Goal: Transaction & Acquisition: Book appointment/travel/reservation

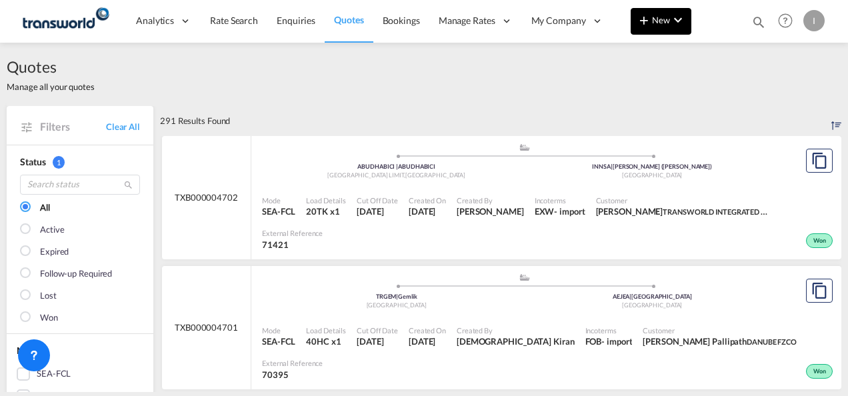
click at [663, 15] on span "New" at bounding box center [661, 20] width 50 height 11
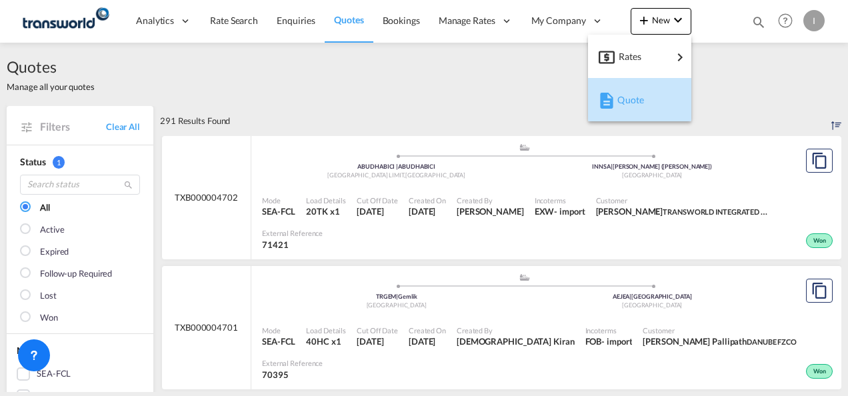
click at [600, 104] on md-icon "button" at bounding box center [607, 101] width 16 height 16
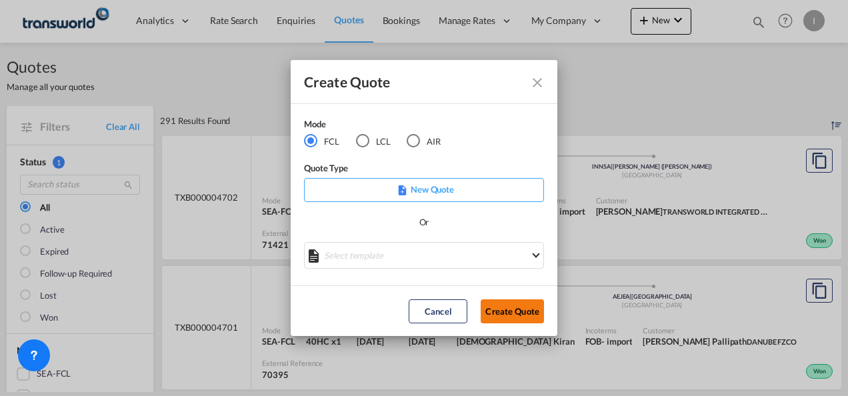
click at [501, 319] on button "Create Quote" at bounding box center [512, 311] width 63 height 24
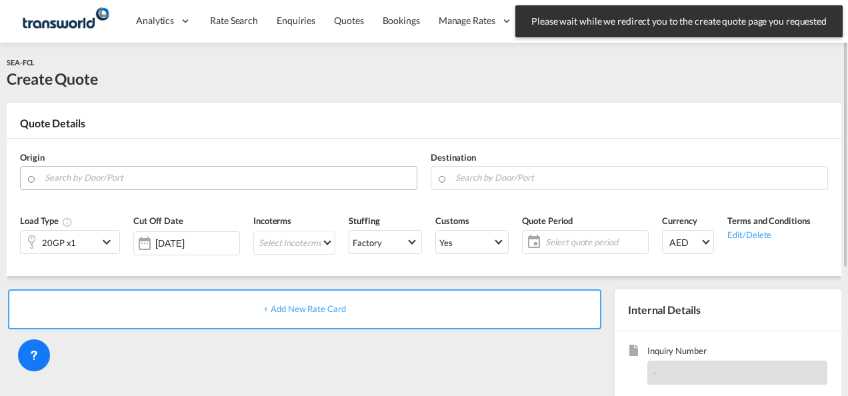
click at [169, 172] on input "Search by Door/Port" at bounding box center [227, 177] width 365 height 23
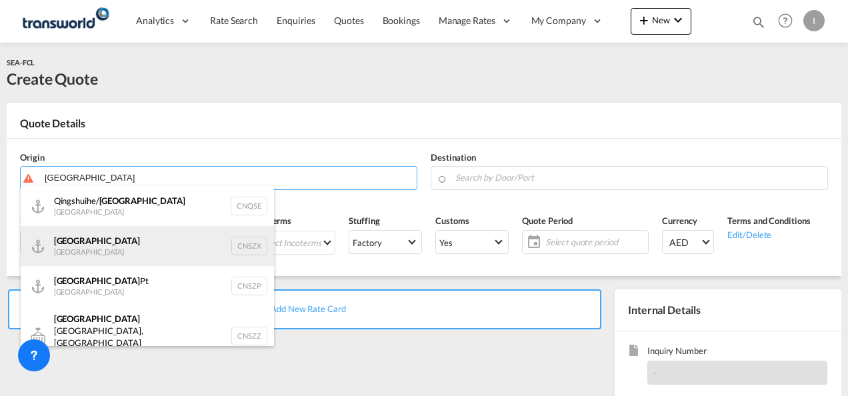
click at [112, 247] on div "Shenzhen [GEOGRAPHIC_DATA] CNSZX" at bounding box center [147, 246] width 253 height 40
type input "[GEOGRAPHIC_DATA], CNSZX"
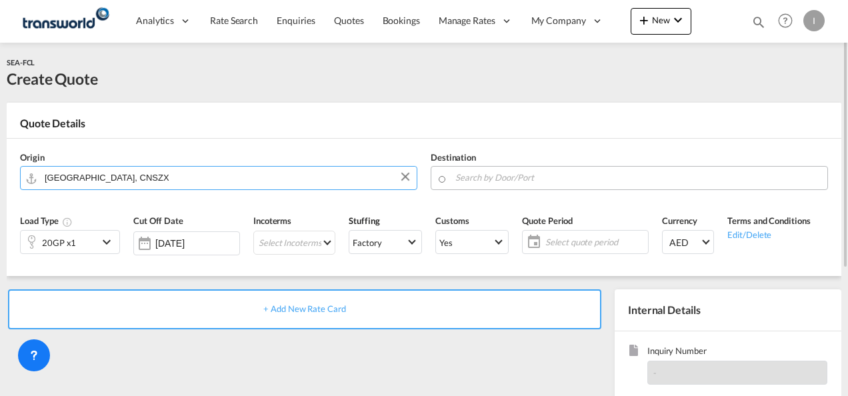
click at [466, 183] on input "Search by Door/Port" at bounding box center [637, 177] width 365 height 23
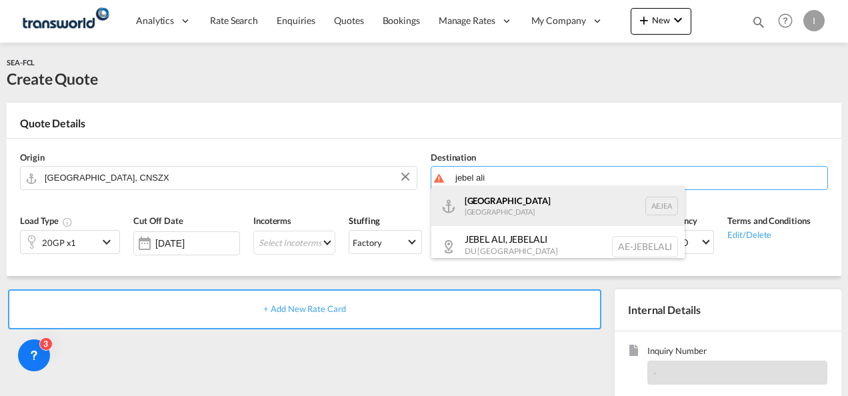
click at [477, 207] on div "[GEOGRAPHIC_DATA] [GEOGRAPHIC_DATA]" at bounding box center [557, 206] width 253 height 40
type input "[GEOGRAPHIC_DATA], [GEOGRAPHIC_DATA]"
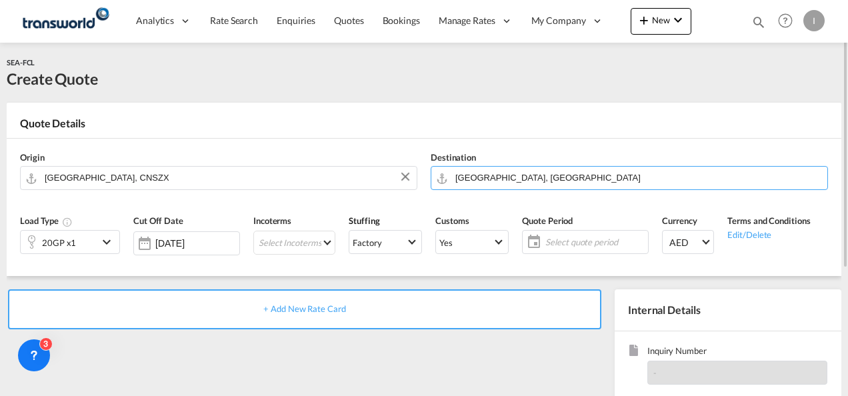
click at [79, 241] on div "20GP x1" at bounding box center [59, 242] width 77 height 23
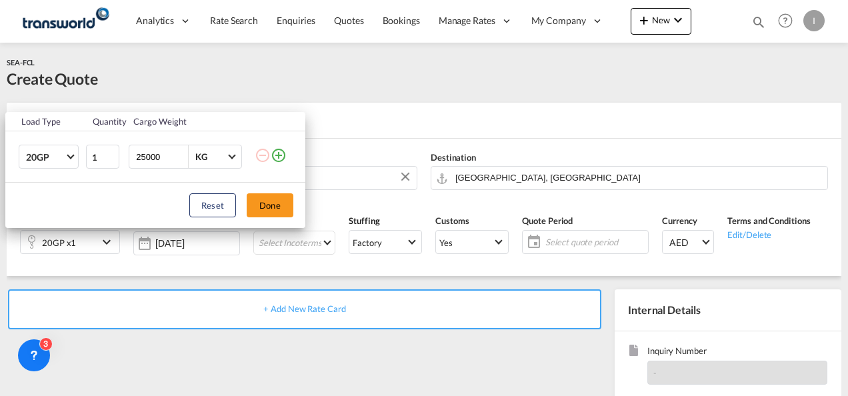
click at [265, 324] on div "Load Type Quantity Cargo Weight 20GP 20GP 40GP 40HC 45HC 20RE 40RE 40HR 20OT 40…" at bounding box center [424, 198] width 848 height 396
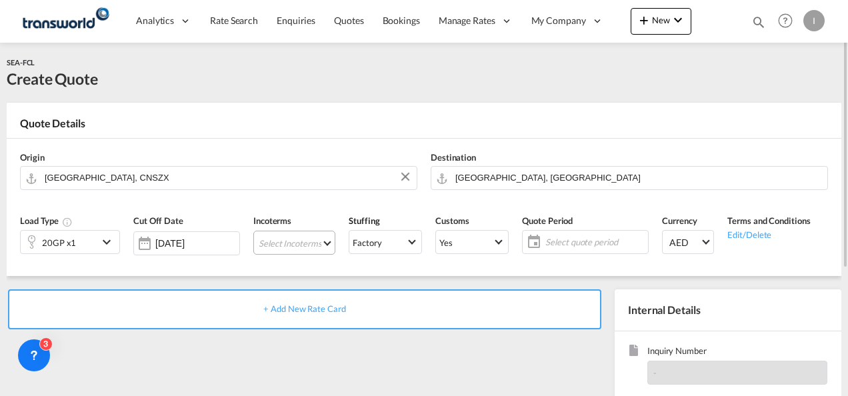
click at [277, 235] on md-select "Select Incoterms DAP - export Delivered at Place EXW - import Ex Works FAS - im…" at bounding box center [294, 243] width 82 height 24
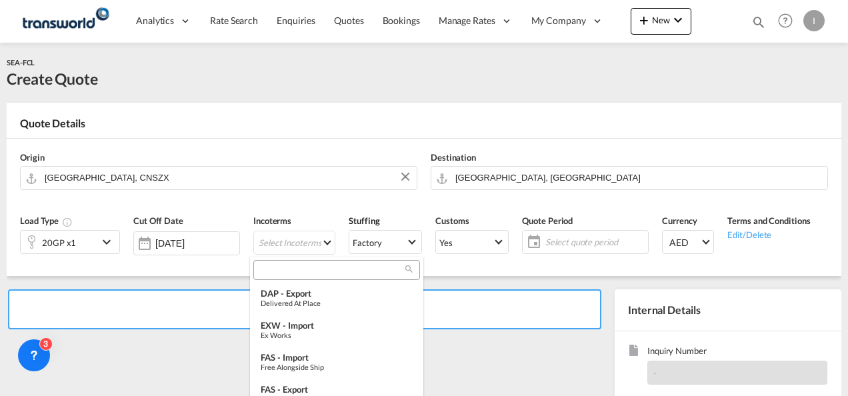
click at [272, 270] on input "search" at bounding box center [331, 270] width 148 height 12
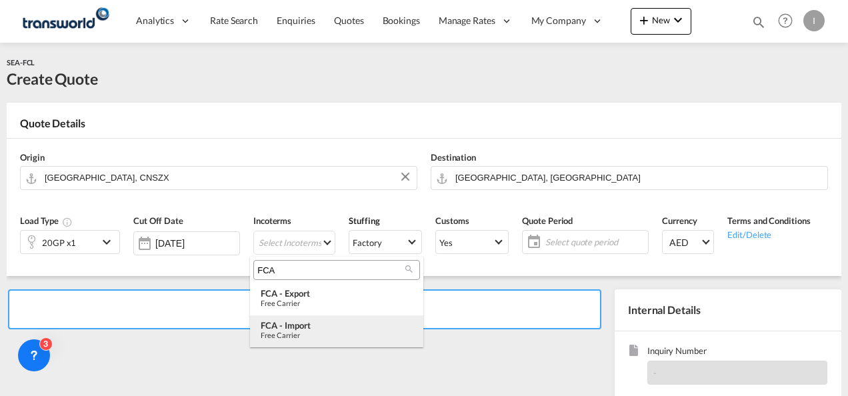
type input "FCA"
click at [295, 326] on div "FCA - import" at bounding box center [337, 325] width 152 height 11
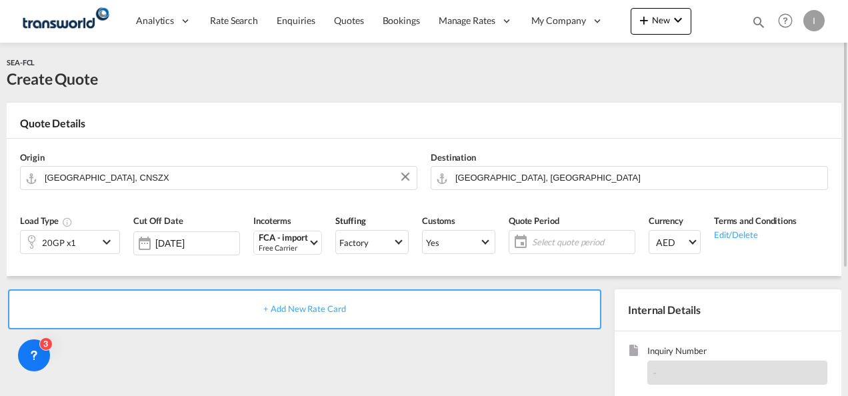
click at [609, 240] on span "Select quote period" at bounding box center [581, 242] width 99 height 12
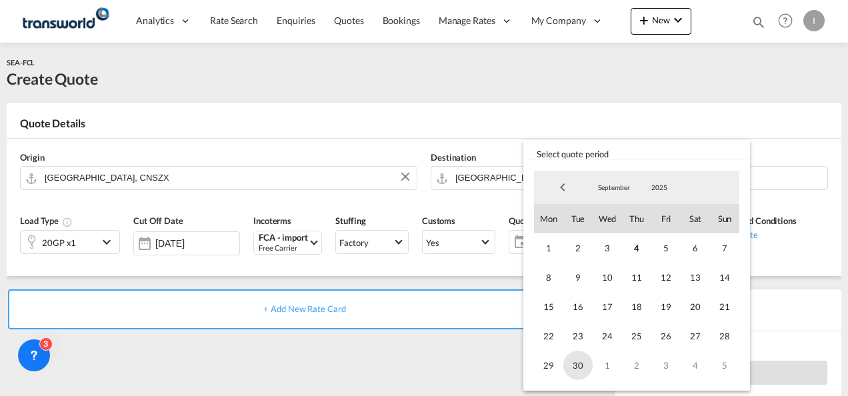
click at [583, 371] on span "30" at bounding box center [577, 365] width 29 height 29
click at [433, 373] on md-backdrop at bounding box center [424, 198] width 848 height 396
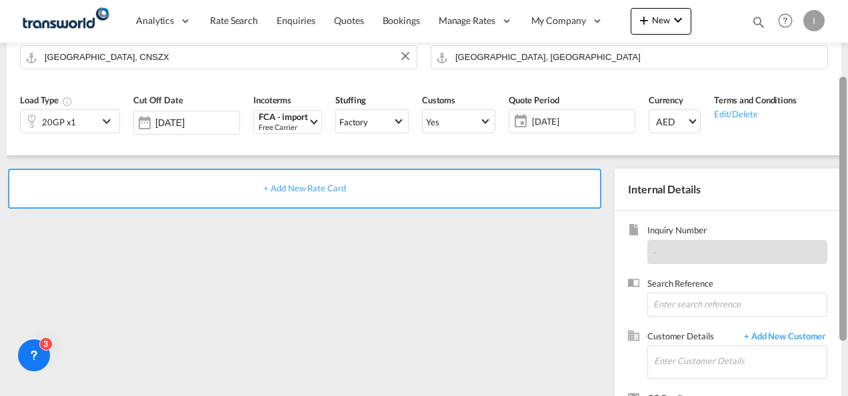
drag, startPoint x: 844, startPoint y: 201, endPoint x: 841, endPoint y: 285, distance: 83.4
click at [841, 285] on div at bounding box center [842, 209] width 7 height 264
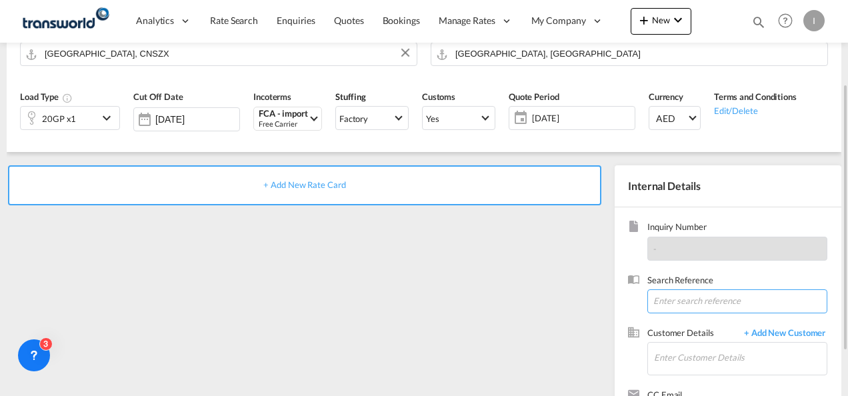
click at [675, 309] on input at bounding box center [737, 301] width 180 height 24
paste input "TWI 21739"
type input "TWI 21739"
click at [652, 344] on md-input-container "Enter Customer Details" at bounding box center [737, 358] width 180 height 33
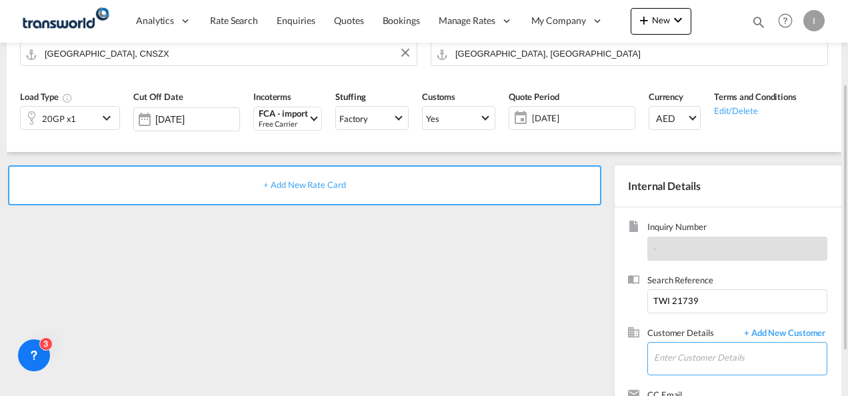
click at [664, 367] on input "Enter Customer Details" at bounding box center [740, 358] width 173 height 30
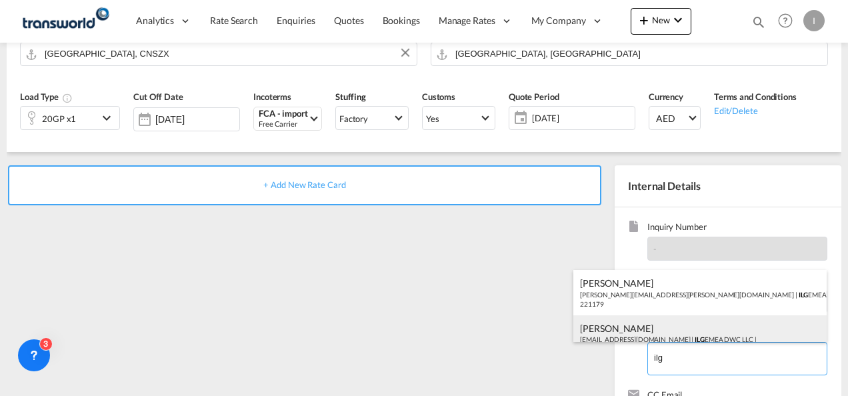
click at [638, 333] on div "[PERSON_NAME] [EMAIL_ADDRESS][DOMAIN_NAME] | ILG EMEA DWC LLC | 221179" at bounding box center [699, 337] width 253 height 45
type input "ILG EMEA DWC LLC, [PERSON_NAME], [EMAIL_ADDRESS][DOMAIN_NAME]"
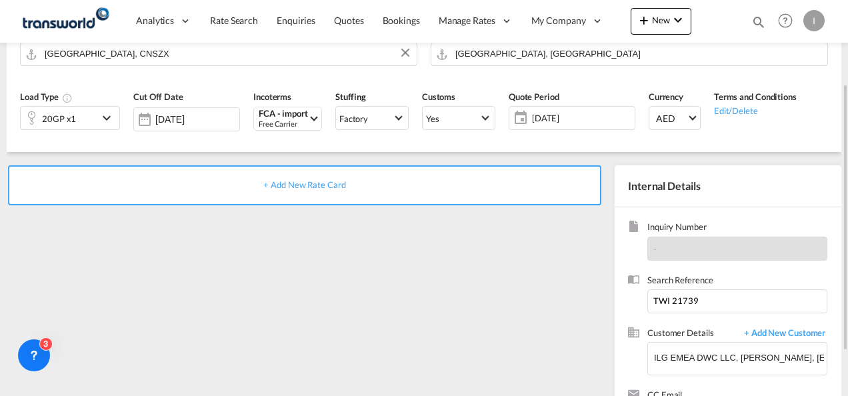
click at [332, 193] on div "+ Add New Rate Card" at bounding box center [304, 185] width 593 height 40
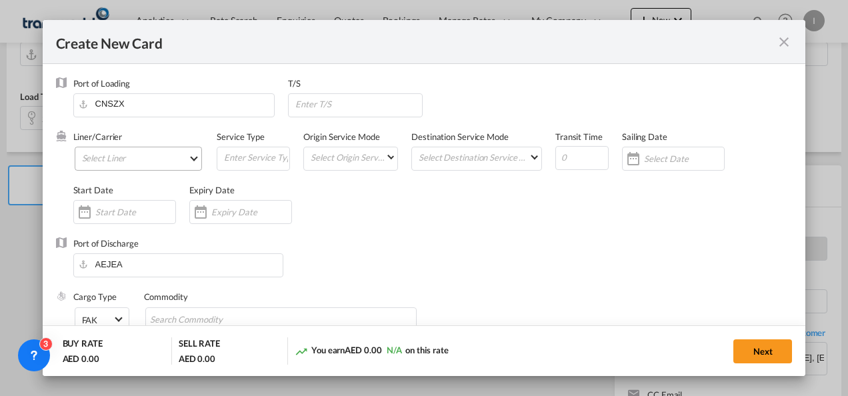
type input "Basic Ocean Freight"
select select "per equipment"
click at [168, 165] on md-select "Select Liner 2HM LOGISTICS D.O.O 2HM LOGISTICS D.O.O. / TDWC-CAPODISTRI 2HM LOG…" at bounding box center [139, 159] width 128 height 24
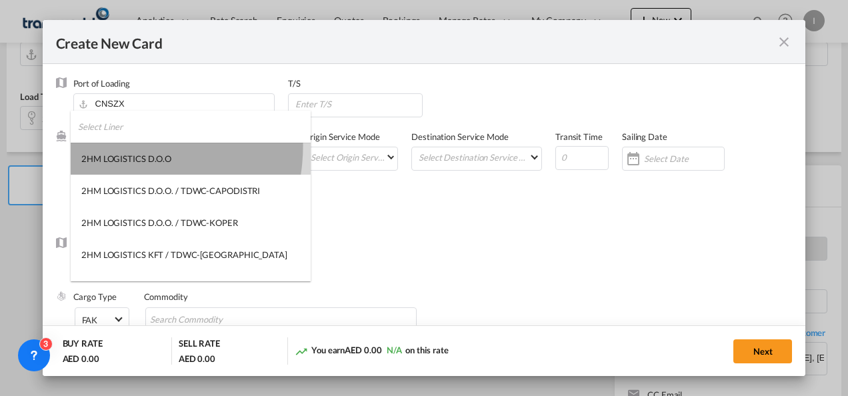
click at [112, 145] on md-option "2HM LOGISTICS D.O.O" at bounding box center [191, 159] width 240 height 32
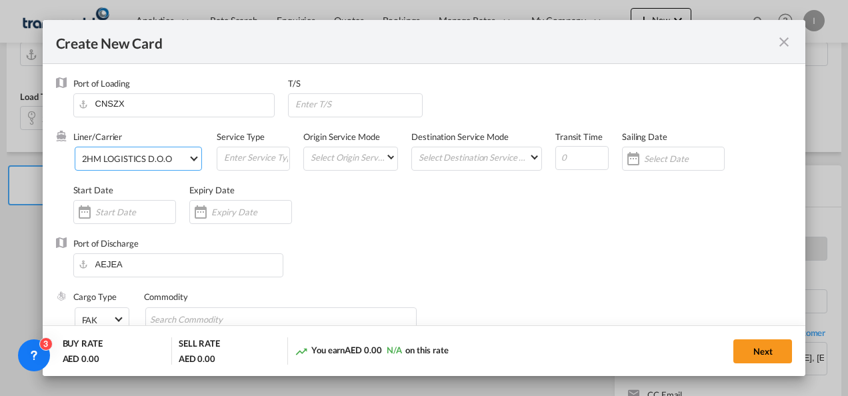
click at [175, 153] on span "2HM LOGISTICS D.O.O" at bounding box center [135, 159] width 107 height 12
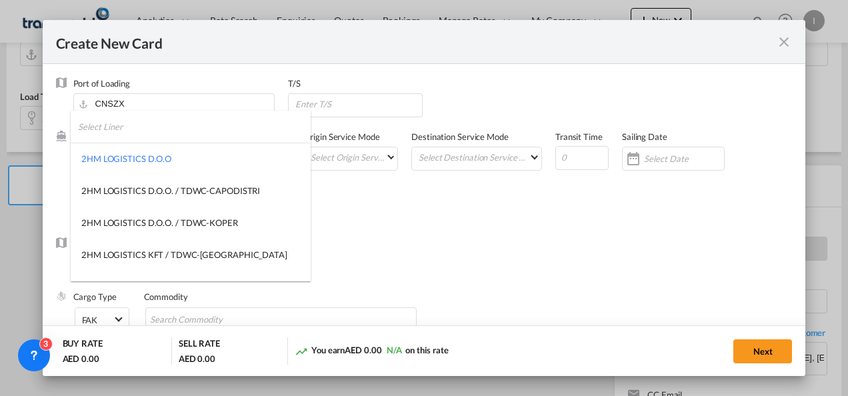
click at [151, 130] on input "search" at bounding box center [194, 127] width 233 height 32
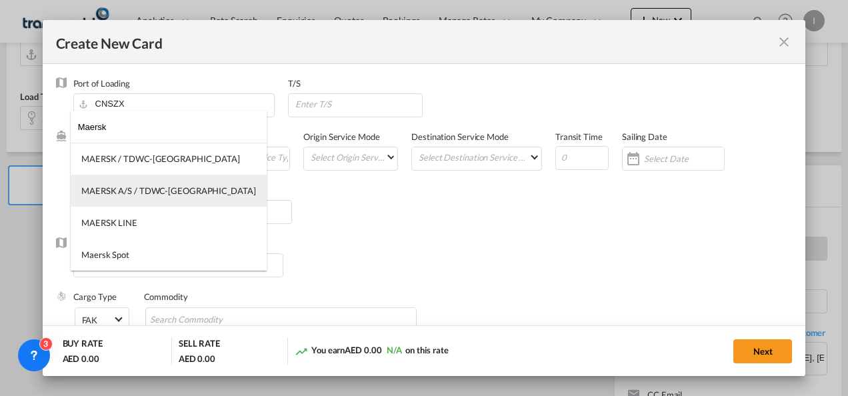
type input "Maersk"
click at [163, 195] on div "MAERSK A/S / TDWC-[GEOGRAPHIC_DATA]" at bounding box center [168, 191] width 175 height 12
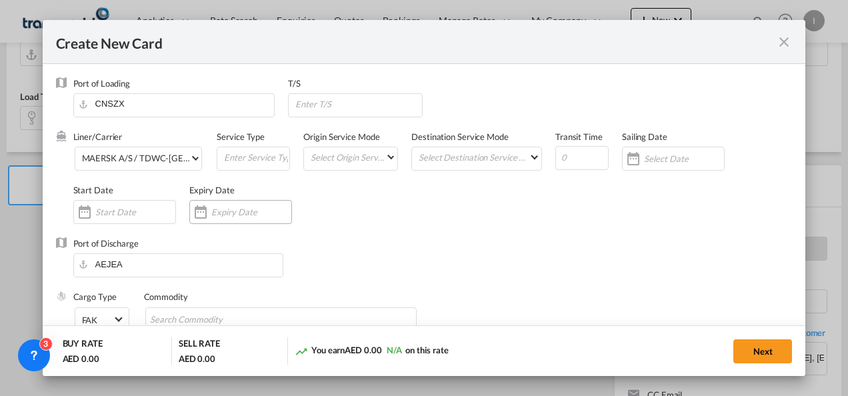
click at [225, 213] on input "Create New CardPort ..." at bounding box center [251, 212] width 80 height 11
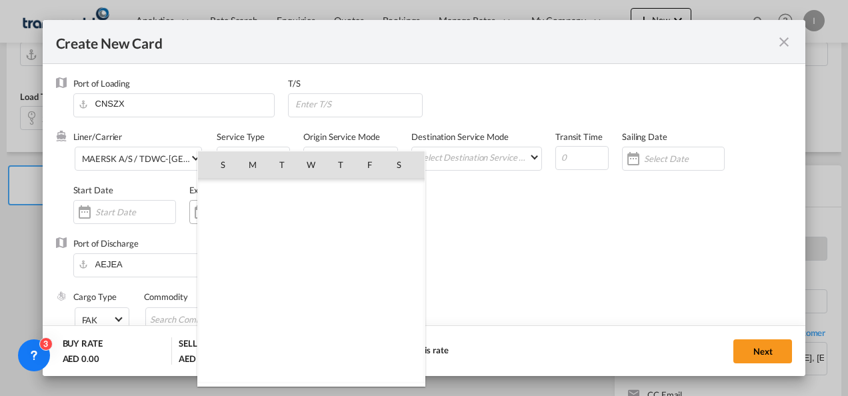
scroll to position [308798, 0]
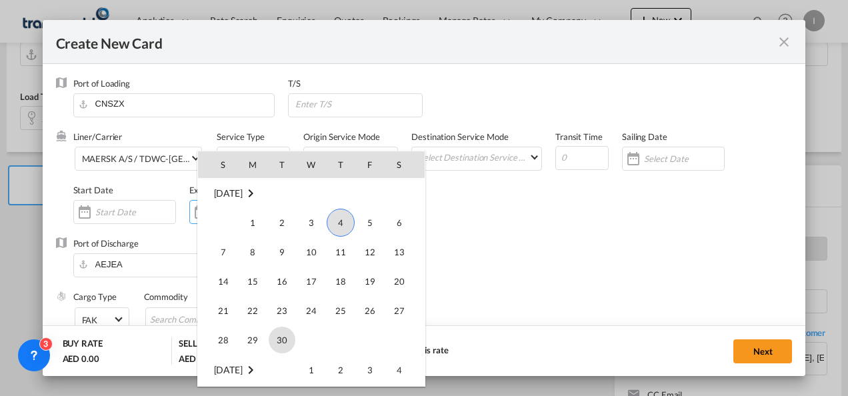
click at [280, 341] on span "30" at bounding box center [282, 340] width 27 height 27
type input "[DATE]"
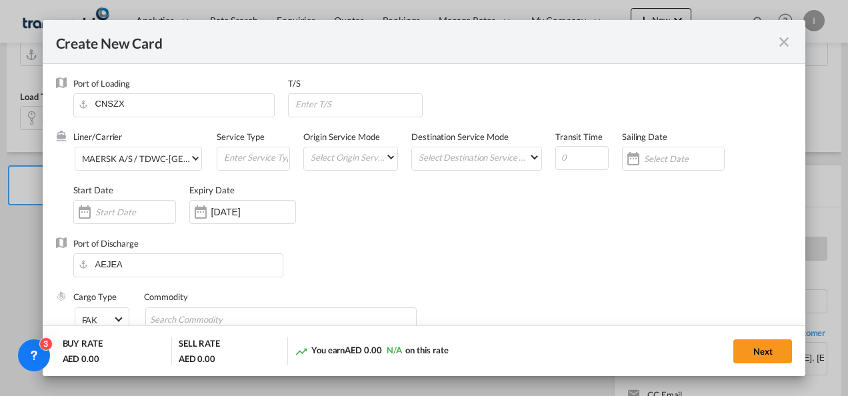
click at [407, 290] on div "Port of Discharge [GEOGRAPHIC_DATA]" at bounding box center [424, 263] width 737 height 53
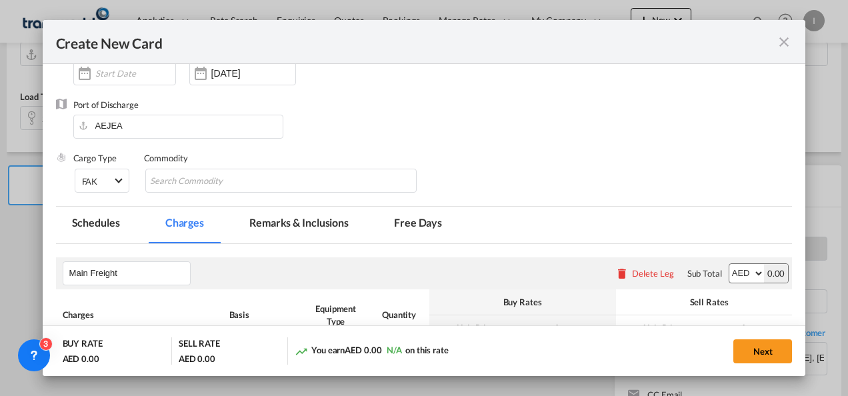
scroll to position [143, 0]
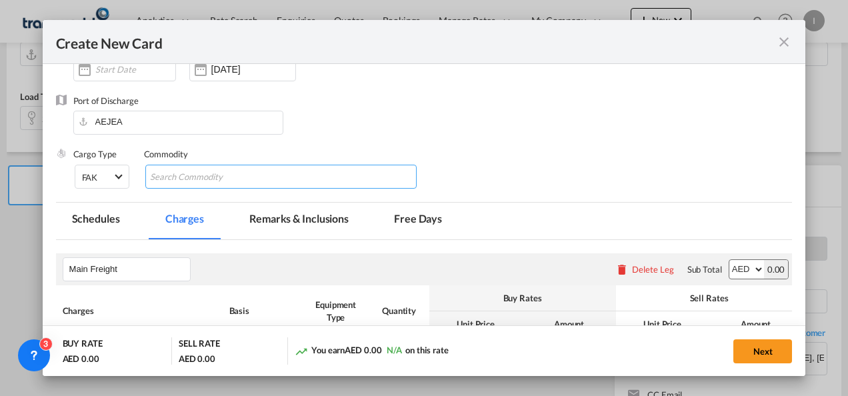
click at [307, 172] on md-chips-wrap "Chips container with autocompletion. Enter the text area, type text to search, …" at bounding box center [281, 177] width 272 height 24
type input "General Cargo"
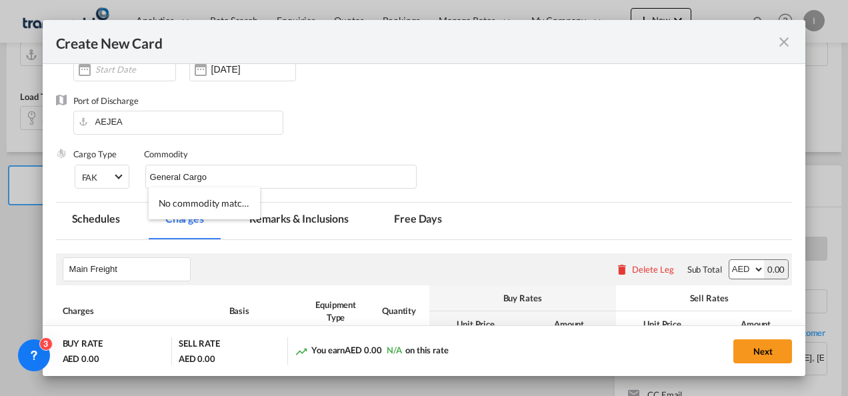
click at [419, 137] on div "Port of Discharge [GEOGRAPHIC_DATA]" at bounding box center [424, 121] width 737 height 53
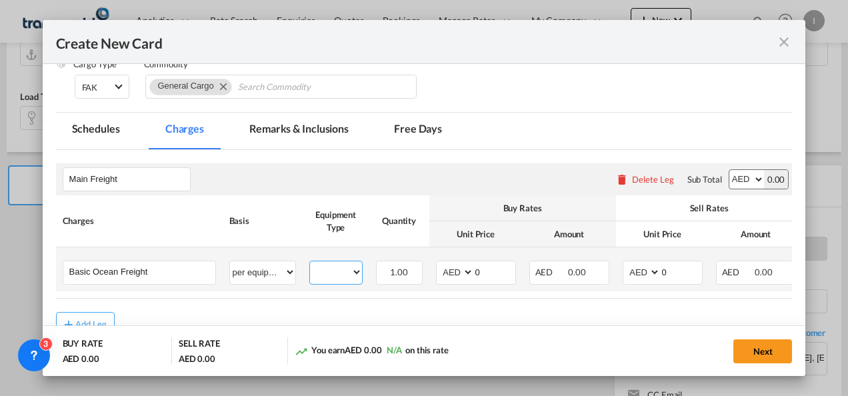
click at [334, 274] on select "20GP" at bounding box center [336, 272] width 52 height 18
select select "20GP"
click at [310, 263] on select "20GP" at bounding box center [336, 272] width 52 height 18
click at [497, 271] on input "0" at bounding box center [494, 271] width 41 height 20
drag, startPoint x: 479, startPoint y: 275, endPoint x: 464, endPoint y: 273, distance: 14.7
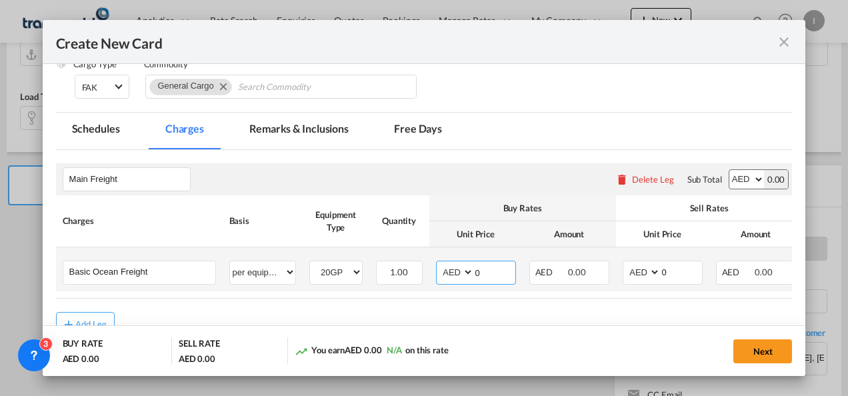
click at [464, 273] on md-input-container "AED AFN ALL AMD ANG AOA ARS AUD AWG AZN BAM BBD BDT BGN BHD BIF BMD BND [PERSON…" at bounding box center [476, 273] width 80 height 24
type input "9265"
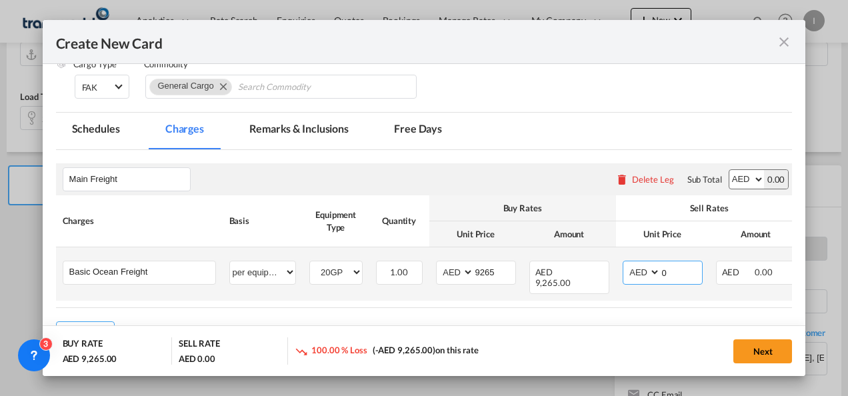
click at [691, 274] on input "0" at bounding box center [681, 271] width 41 height 20
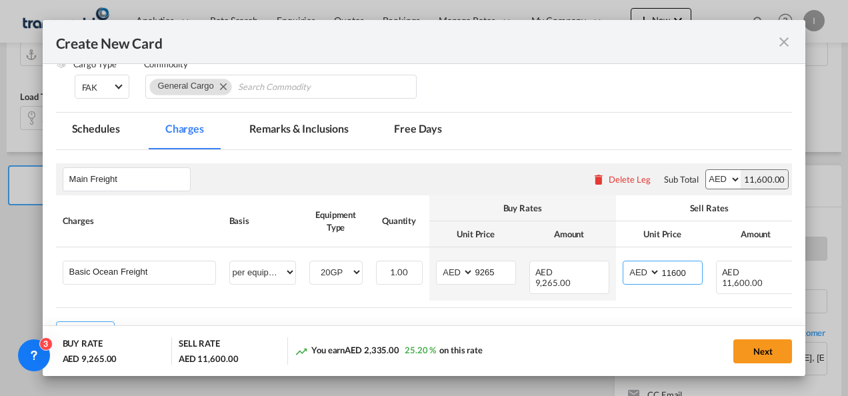
type input "11600"
click at [617, 331] on md-dialog-actions "BUY RATE AED 9,265.00 SELL RATE AED 11,600.00 You earn AED 2,335.00 25.20 % on …" at bounding box center [424, 350] width 763 height 51
click at [749, 351] on button "Next" at bounding box center [762, 351] width 59 height 24
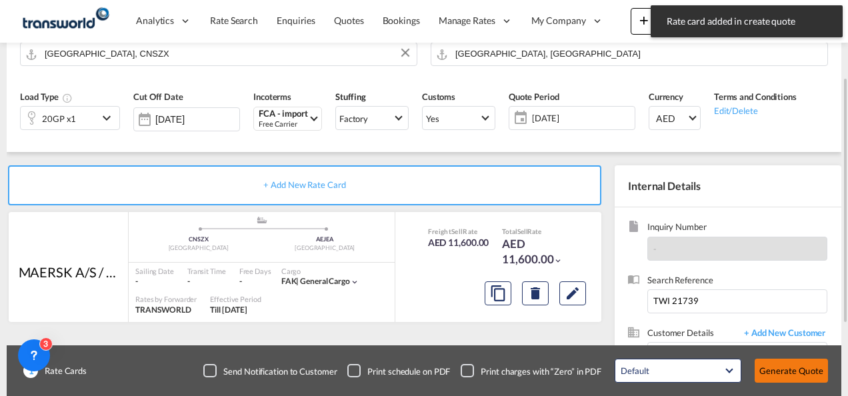
click at [760, 359] on button "Generate Quote" at bounding box center [791, 371] width 73 height 24
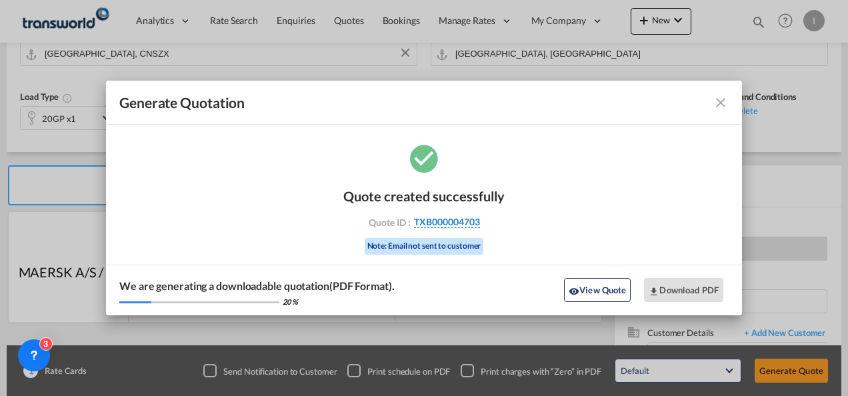
click at [438, 217] on span "TXB000004703" at bounding box center [447, 222] width 66 height 12
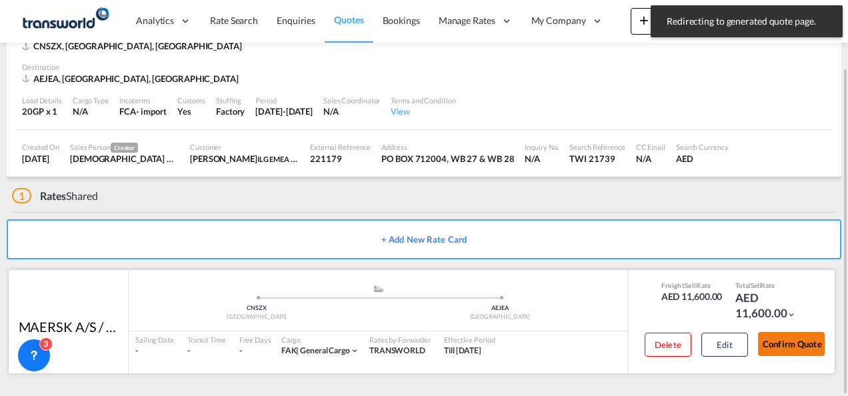
click at [777, 335] on button "Confirm Quote" at bounding box center [791, 344] width 67 height 24
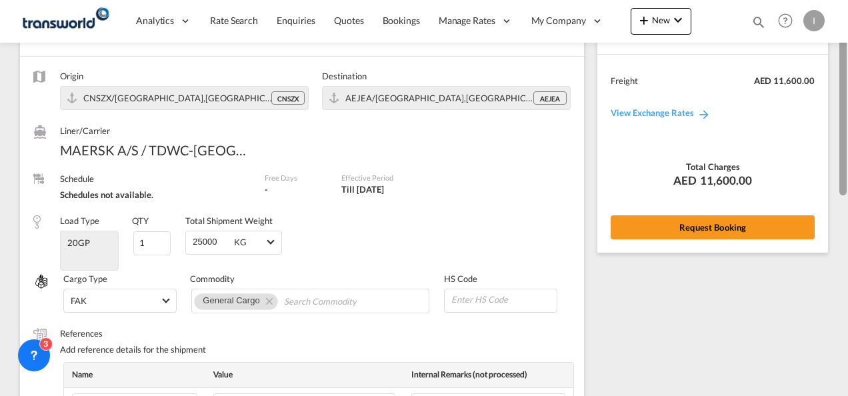
scroll to position [81, 0]
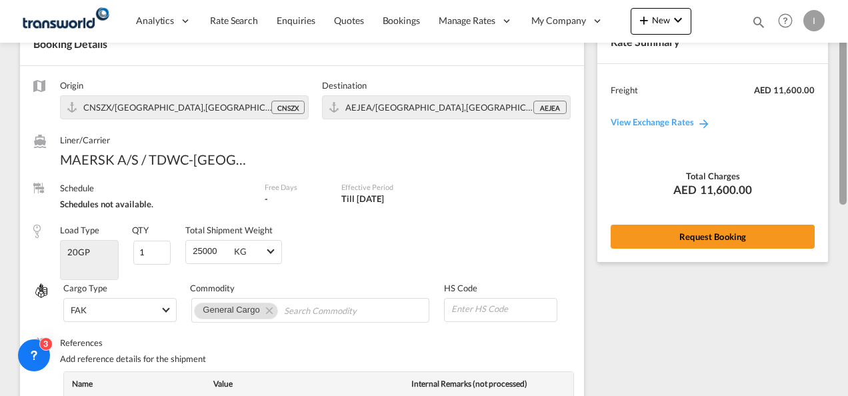
drag, startPoint x: 845, startPoint y: 261, endPoint x: 841, endPoint y: 70, distance: 191.4
click at [841, 70] on div at bounding box center [842, 122] width 7 height 165
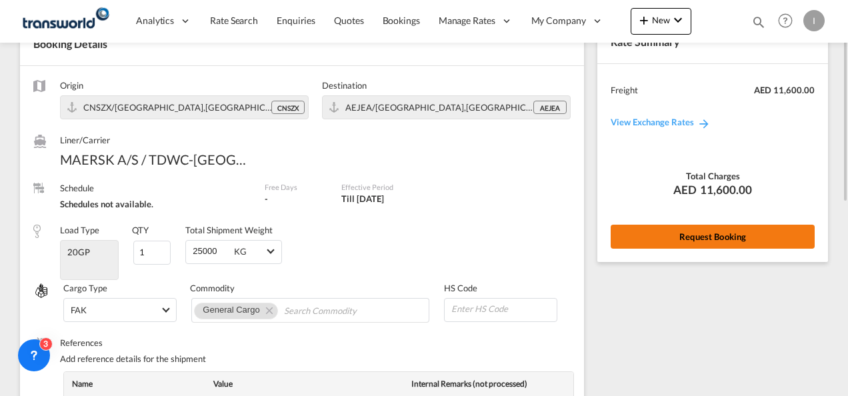
click at [713, 241] on button "Request Booking" at bounding box center [713, 237] width 204 height 24
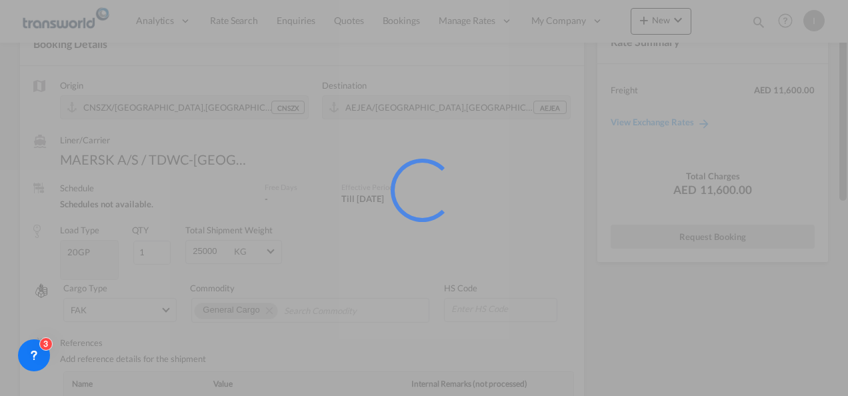
scroll to position [25, 0]
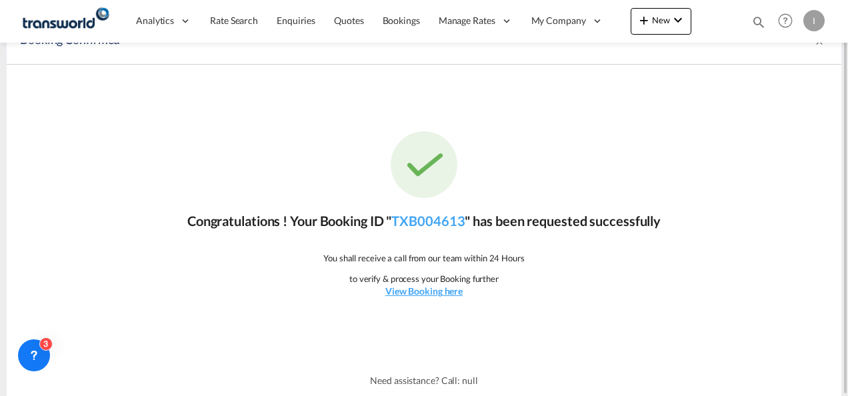
click at [423, 233] on div "Congratulations ! Your Booking ID " TXB004613 " has been requested successfully…" at bounding box center [424, 215] width 835 height 300
click at [421, 228] on link "TXB004613" at bounding box center [427, 221] width 73 height 16
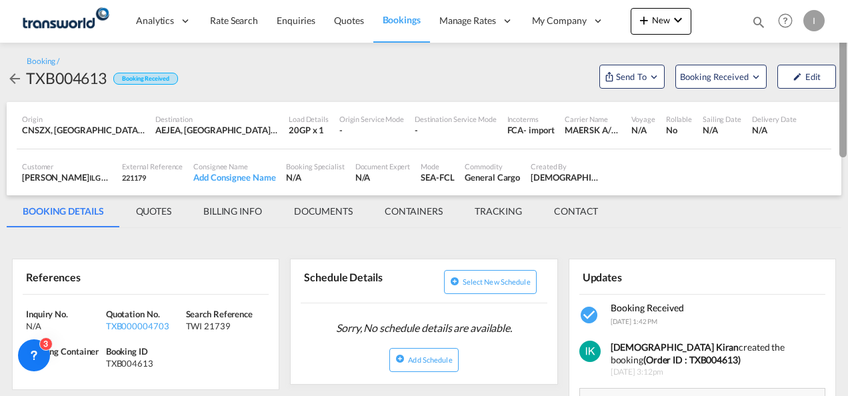
drag, startPoint x: 845, startPoint y: 291, endPoint x: 847, endPoint y: 37, distance: 253.3
click at [847, 37] on html "Analytics Reports Dashboard Rate Search Enquiries Quotes" at bounding box center [424, 198] width 848 height 396
click at [624, 75] on span "Send To" at bounding box center [631, 76] width 33 height 13
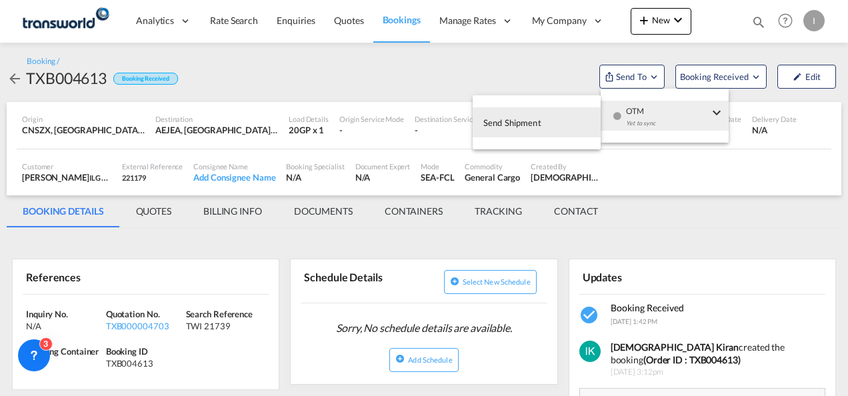
click at [487, 125] on span "Send Shipment" at bounding box center [512, 122] width 58 height 21
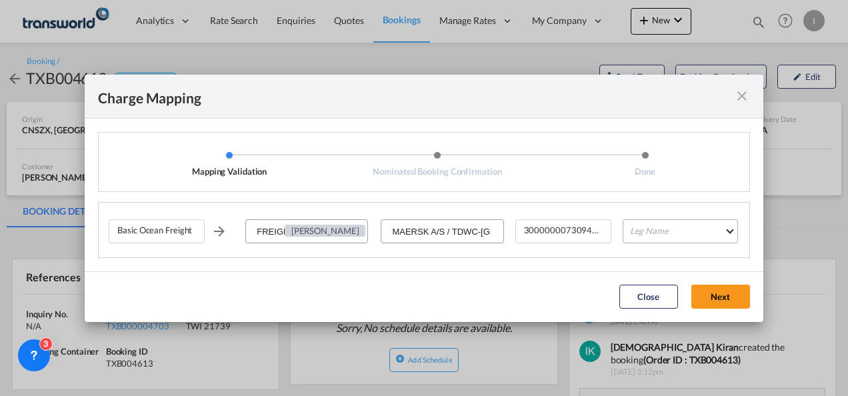
click at [654, 230] on md-select "Leg Name HANDLING ORIGIN VESSEL HANDLING DESTINATION OTHERS TL PICK UP CUSTOMS …" at bounding box center [680, 231] width 115 height 24
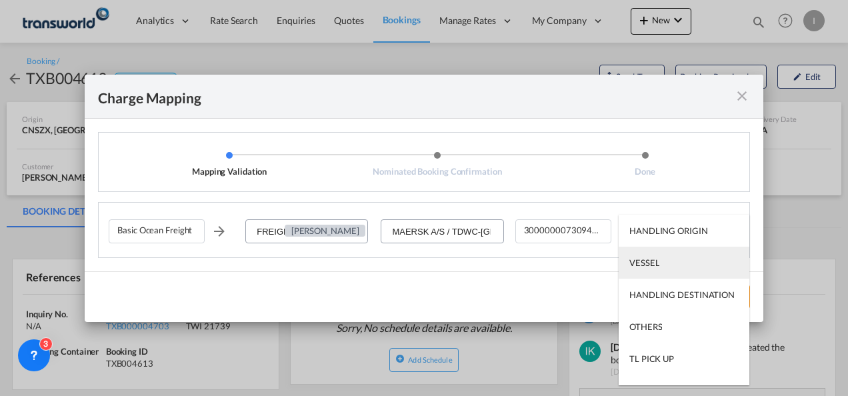
click at [656, 263] on div "VESSEL" at bounding box center [644, 263] width 30 height 12
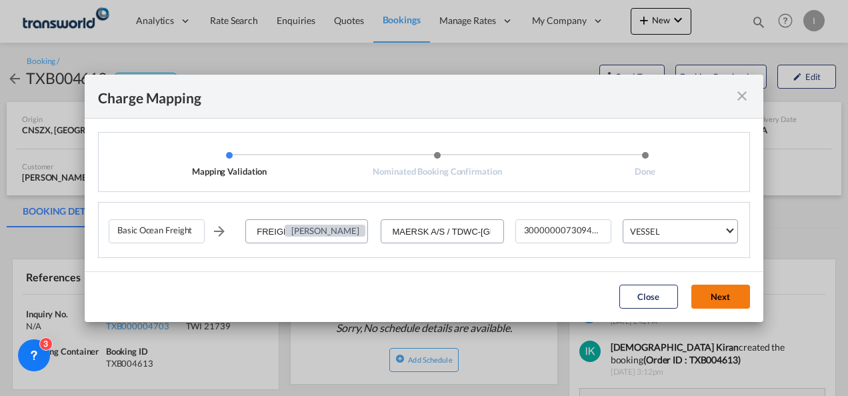
click at [720, 301] on button "Next" at bounding box center [720, 297] width 59 height 24
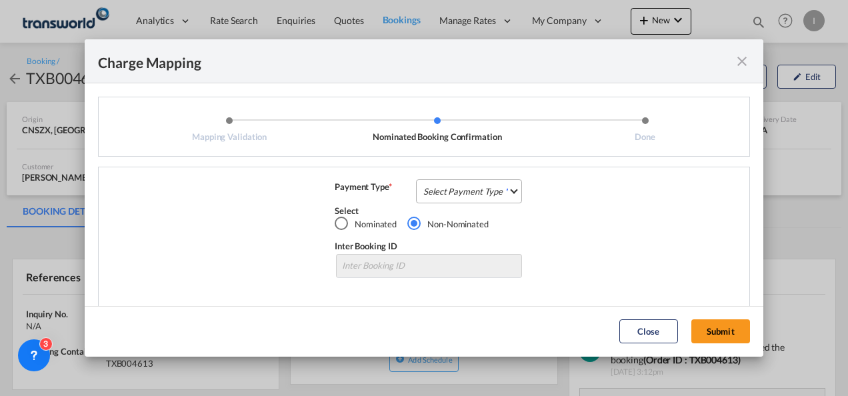
click at [473, 189] on md-select "Select Payment Type COLLECT PREPAID" at bounding box center [469, 191] width 106 height 24
click at [0, 0] on md-option "COLLECT" at bounding box center [0, 0] width 0 height 0
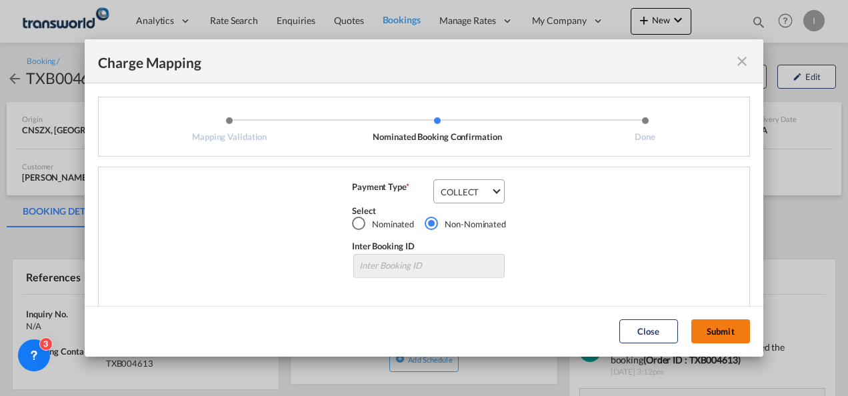
click at [731, 340] on button "Submit" at bounding box center [720, 331] width 59 height 24
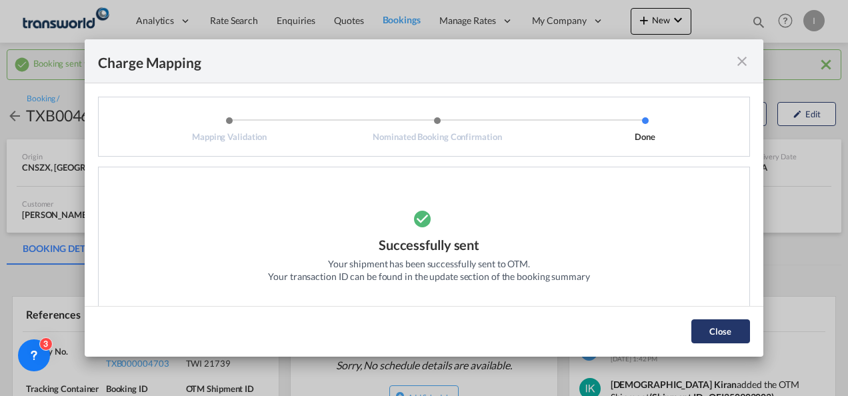
click at [715, 329] on button "Close" at bounding box center [720, 331] width 59 height 24
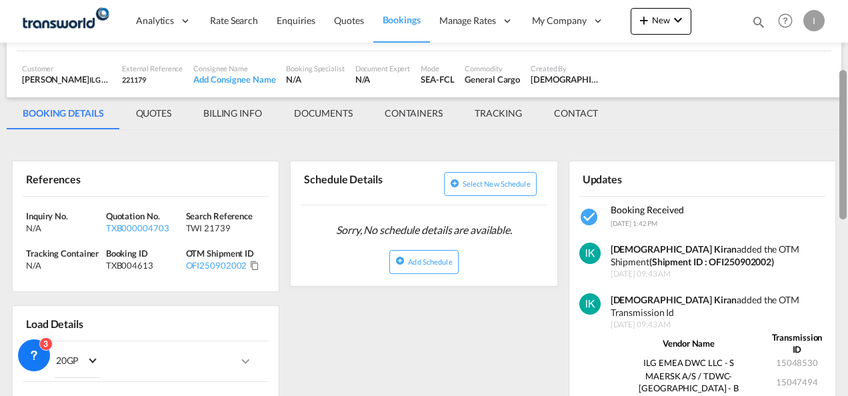
scroll to position [147, 0]
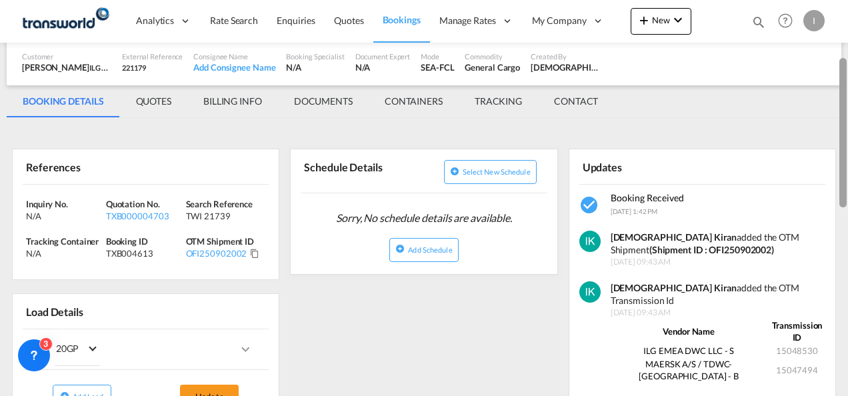
drag, startPoint x: 842, startPoint y: 97, endPoint x: 850, endPoint y: 153, distance: 56.6
click at [847, 153] on html "Analytics Reports Dashboard Rate Search Enquiries Quotes" at bounding box center [424, 198] width 848 height 396
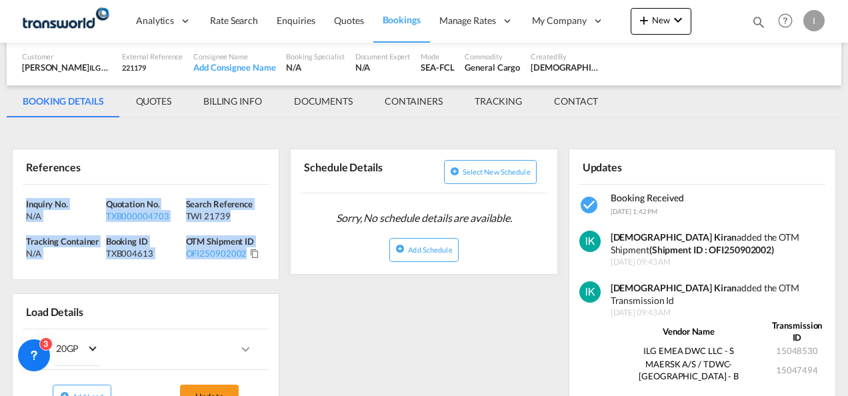
drag, startPoint x: 256, startPoint y: 258, endPoint x: -3, endPoint y: 199, distance: 265.4
click at [0, 199] on html "Analytics Reports Dashboard Rate Search Enquiries Quotes" at bounding box center [424, 198] width 848 height 396
copy div "Inquiry No. N/A Quotation No. TXB000004703 Search Reference TWI 21739 Tracking …"
